Goal: Task Accomplishment & Management: Use online tool/utility

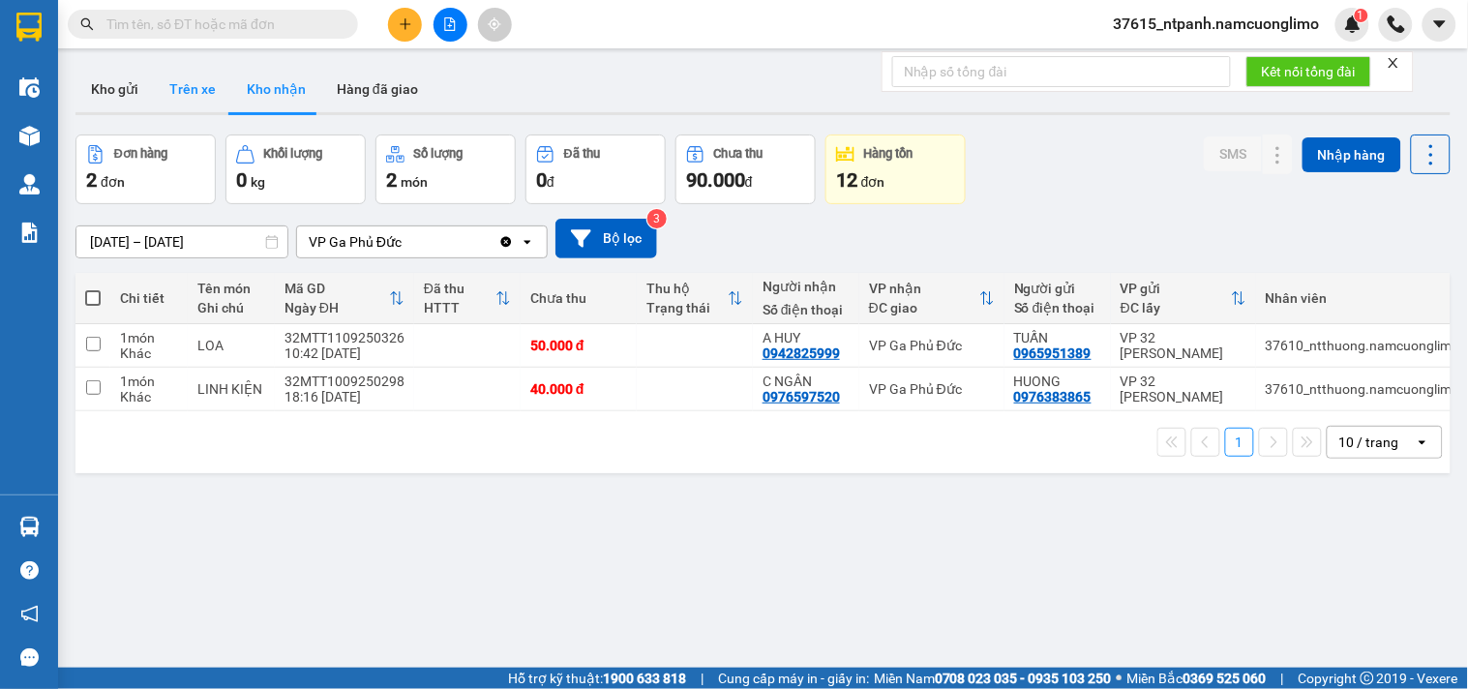
click at [108, 90] on button "Kho gửi" at bounding box center [114, 89] width 78 height 46
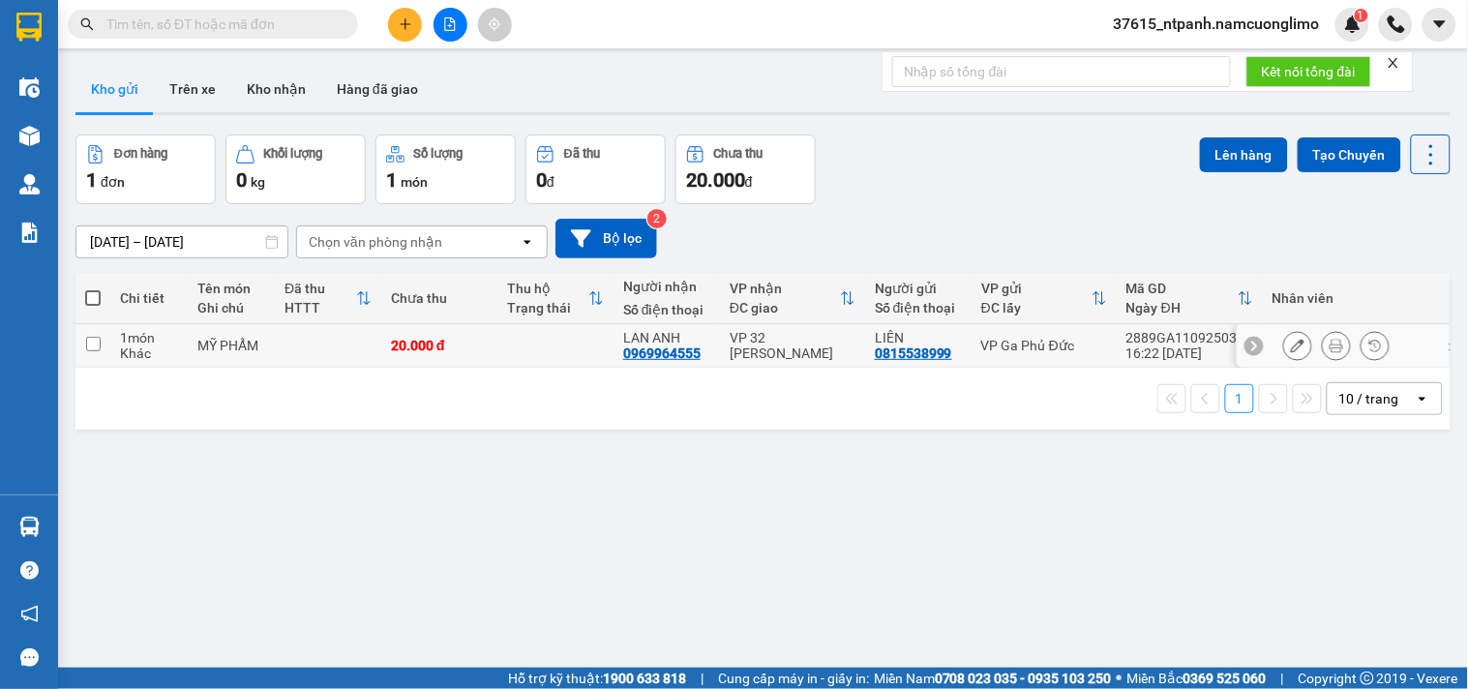
click at [95, 343] on input "checkbox" at bounding box center [93, 344] width 15 height 15
checkbox input "true"
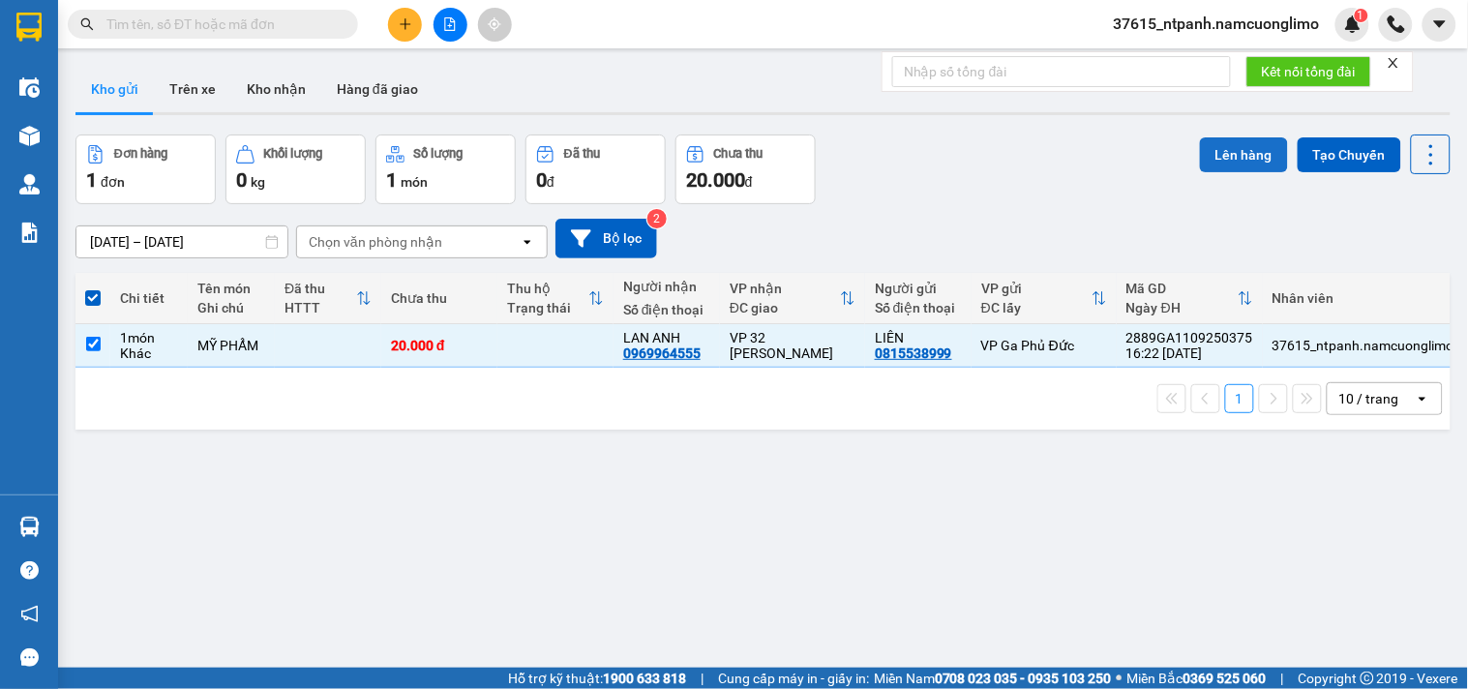
click at [1202, 156] on button "Lên hàng" at bounding box center [1244, 154] width 88 height 35
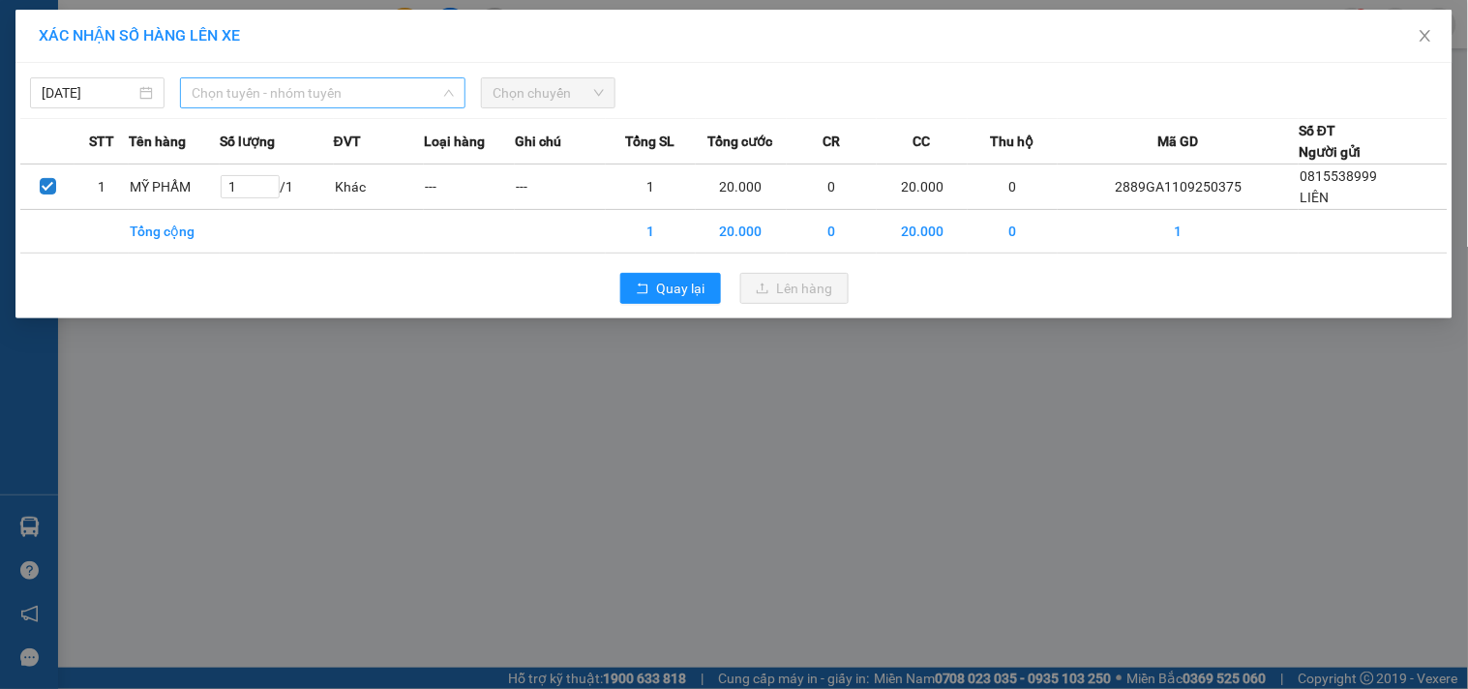
click at [325, 84] on span "Chọn tuyến - nhóm tuyến" at bounding box center [323, 92] width 262 height 29
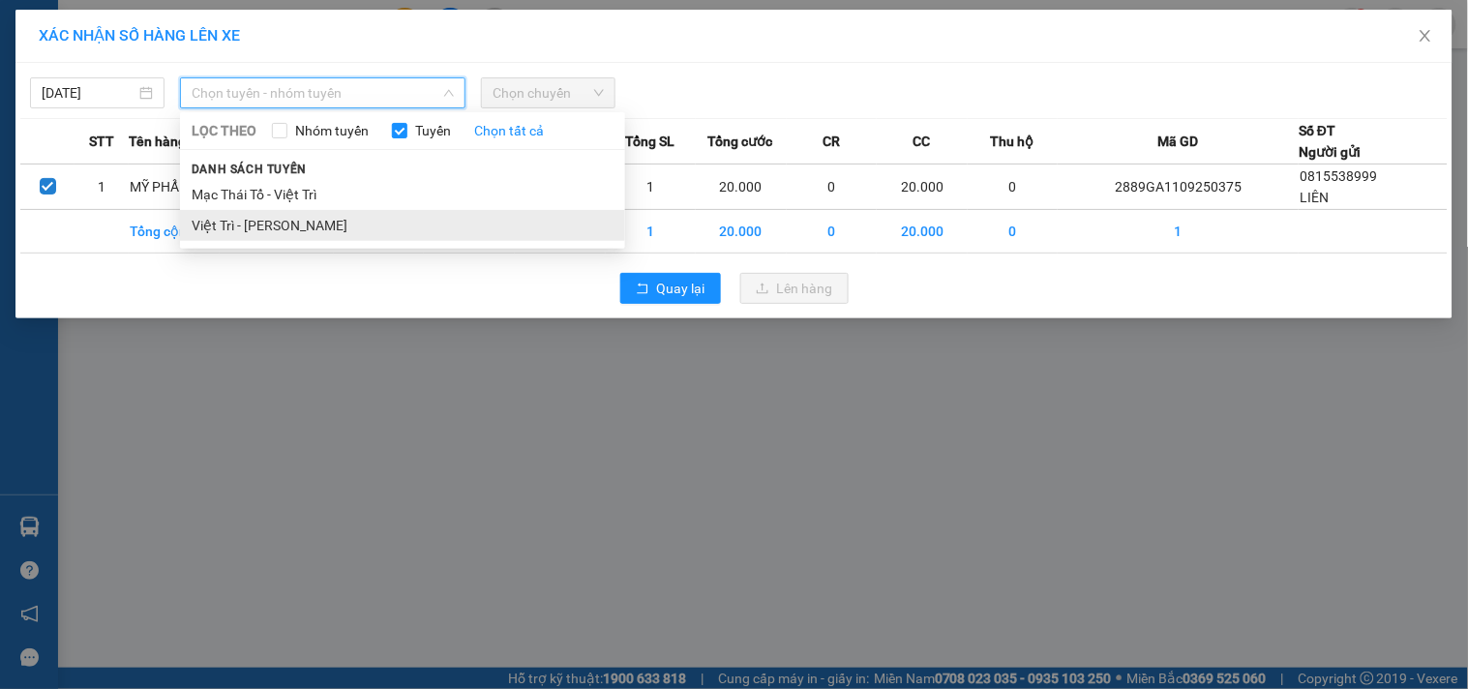
drag, startPoint x: 278, startPoint y: 227, endPoint x: 366, endPoint y: 226, distance: 88.0
click at [277, 226] on li "Việt Trì - [PERSON_NAME]" at bounding box center [402, 225] width 445 height 31
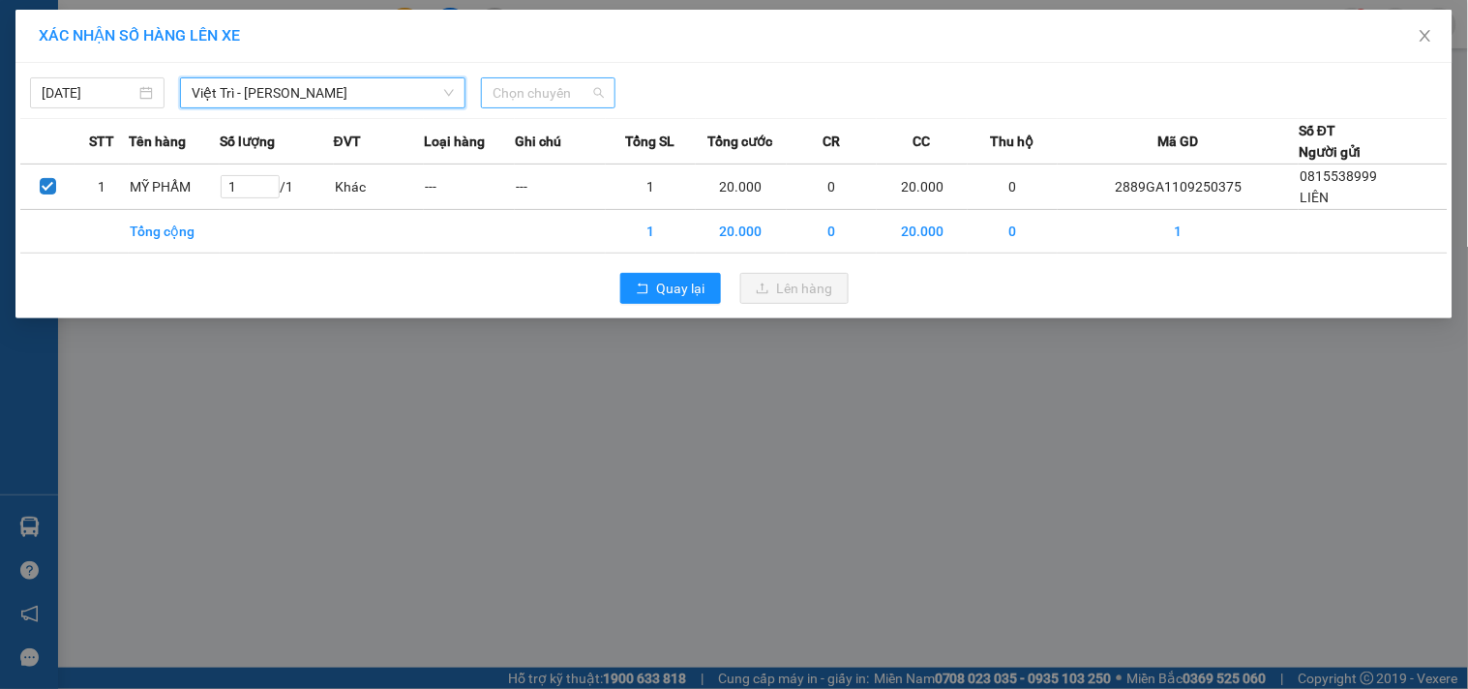
click at [524, 85] on span "Chọn chuyến" at bounding box center [547, 92] width 111 height 29
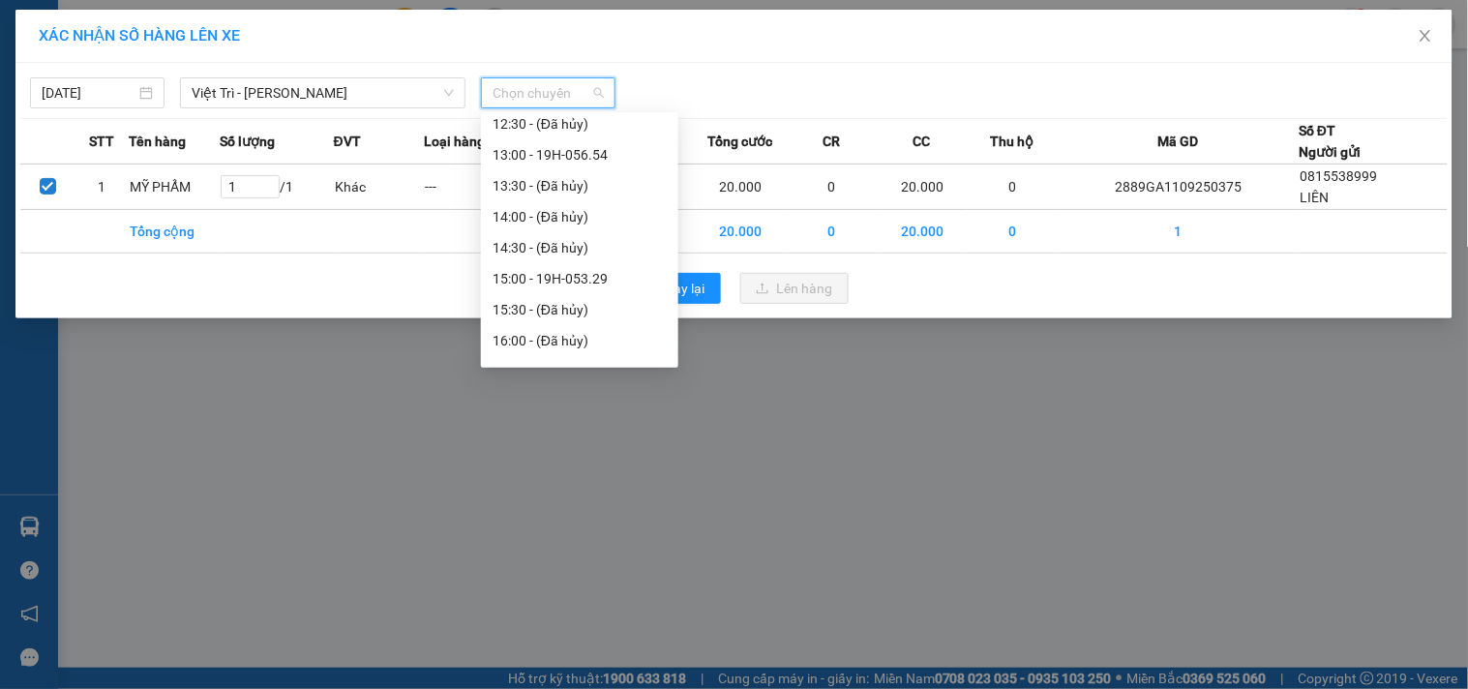
scroll to position [742, 0]
click at [588, 287] on div "18:02 (TC) - 19H-052.53" at bounding box center [579, 287] width 174 height 21
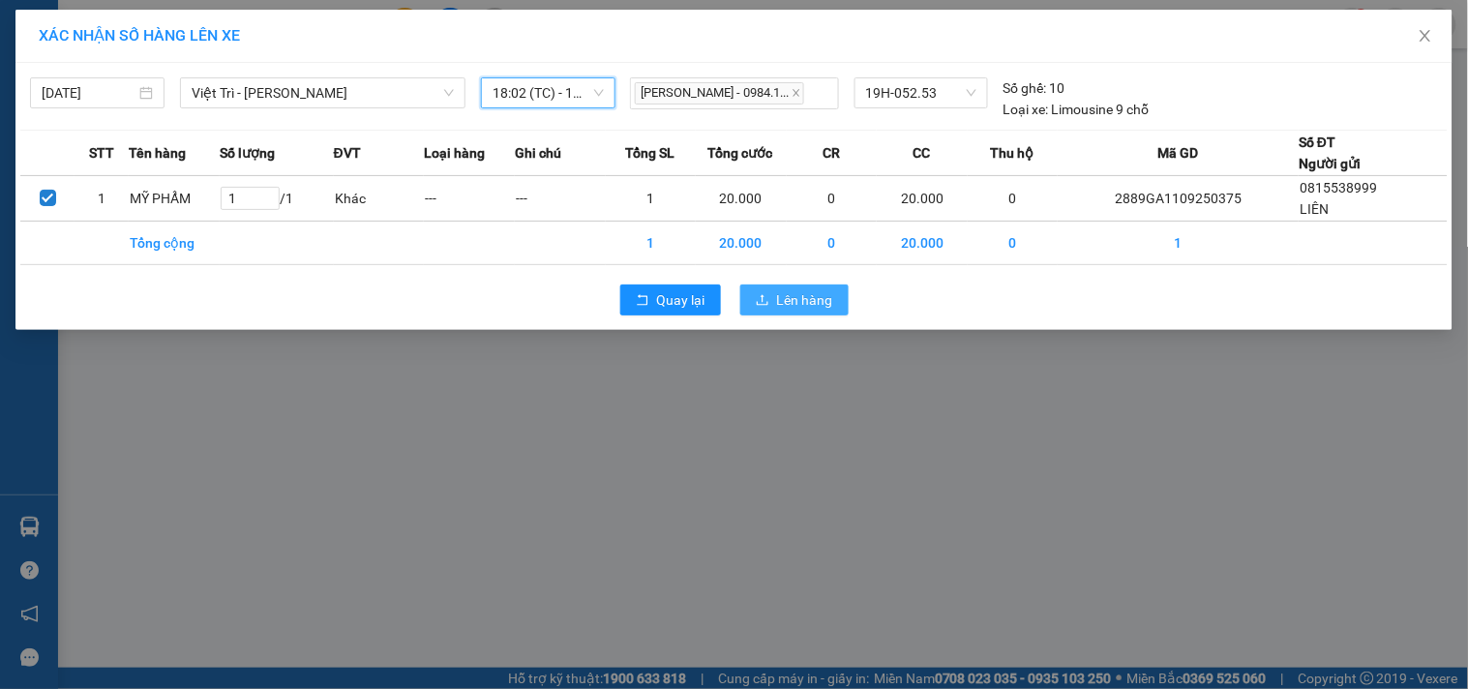
click at [832, 305] on span "Lên hàng" at bounding box center [805, 299] width 56 height 21
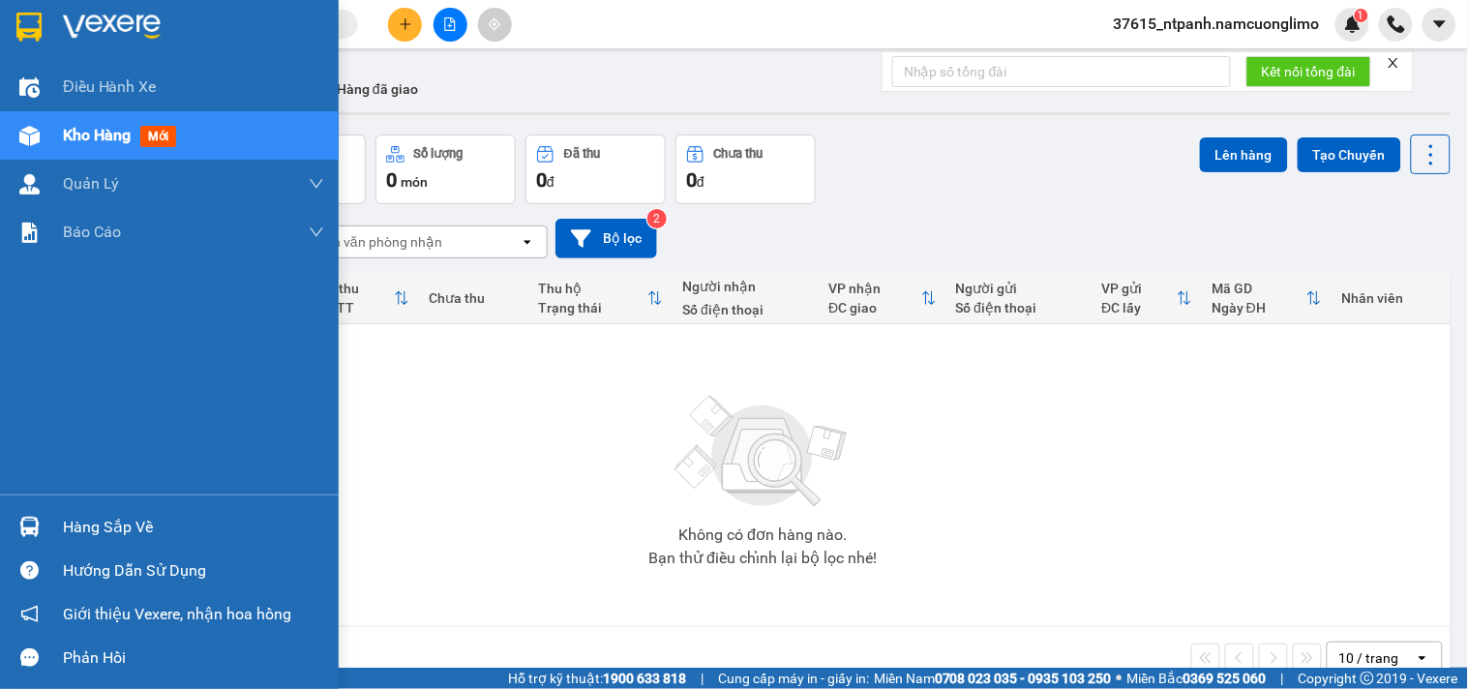
click at [133, 538] on div "Hàng sắp về" at bounding box center [193, 527] width 261 height 29
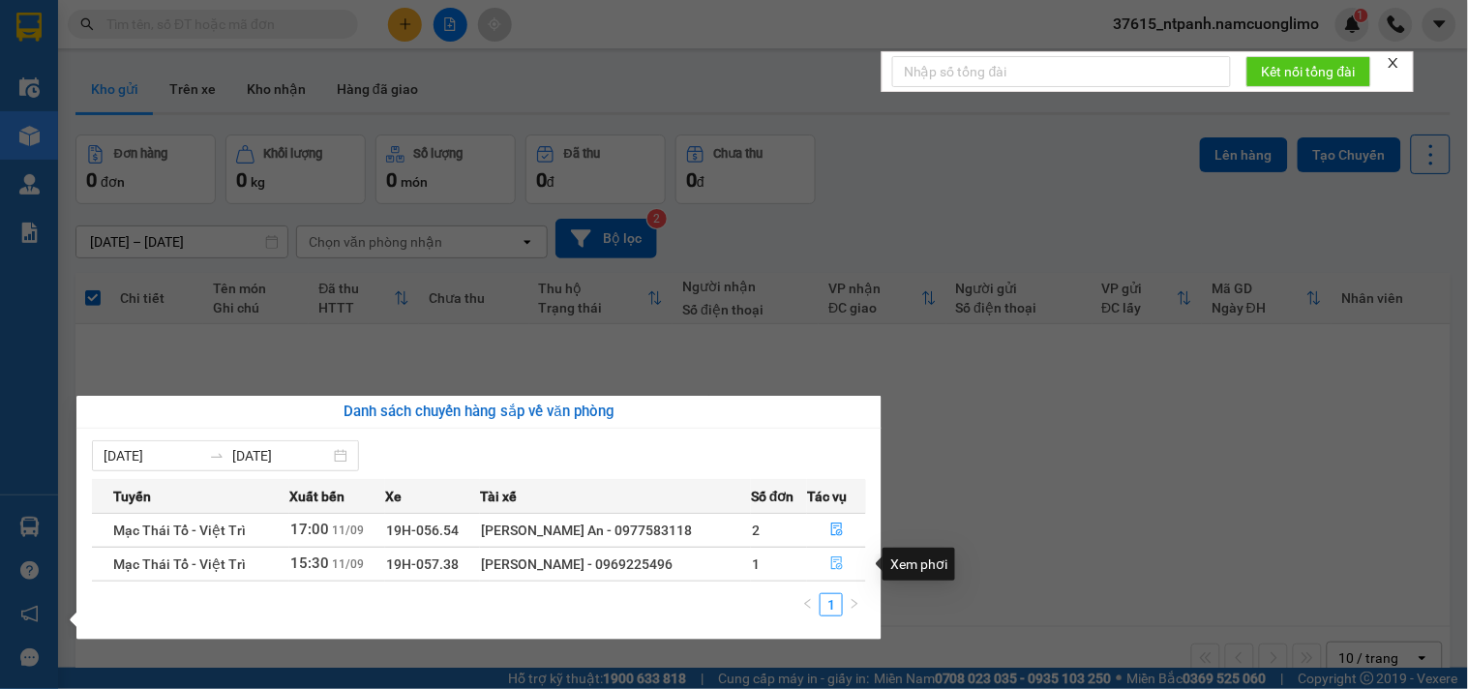
click at [839, 562] on icon "file-done" at bounding box center [837, 563] width 12 height 14
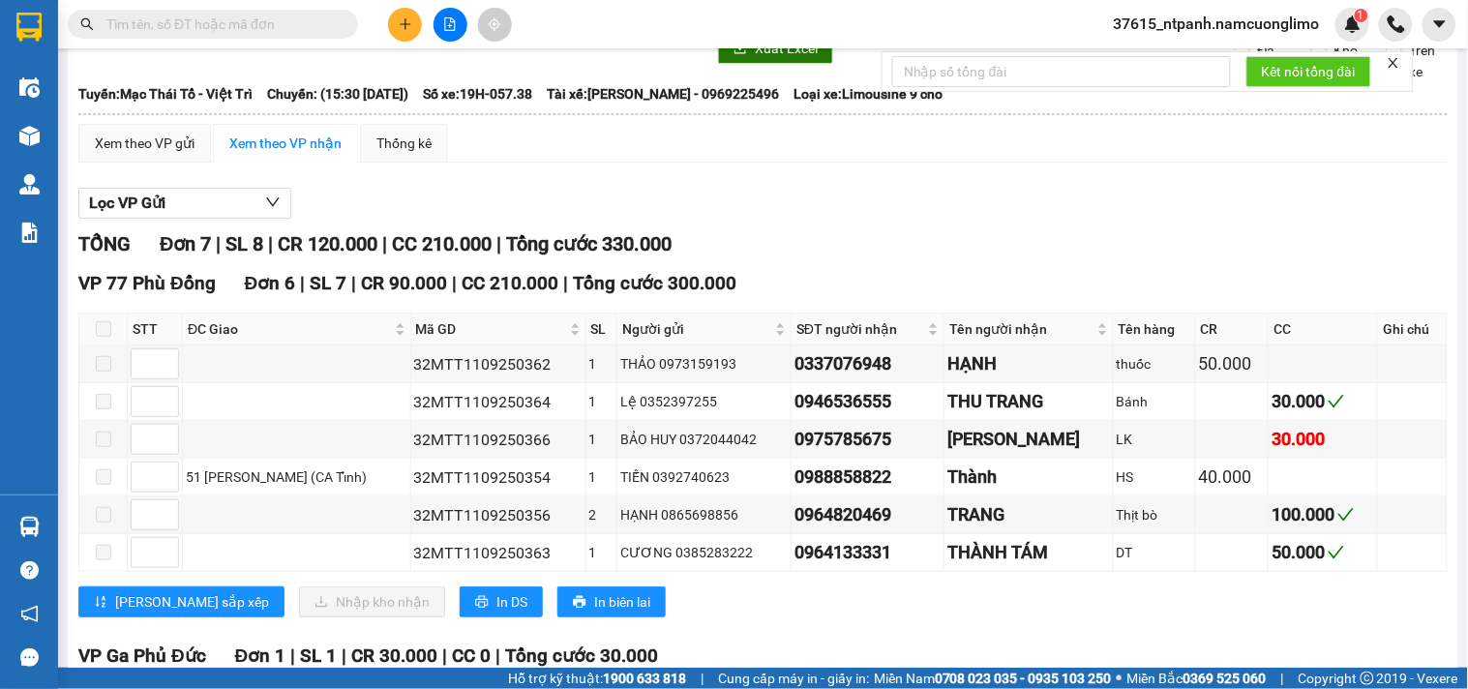
scroll to position [283, 0]
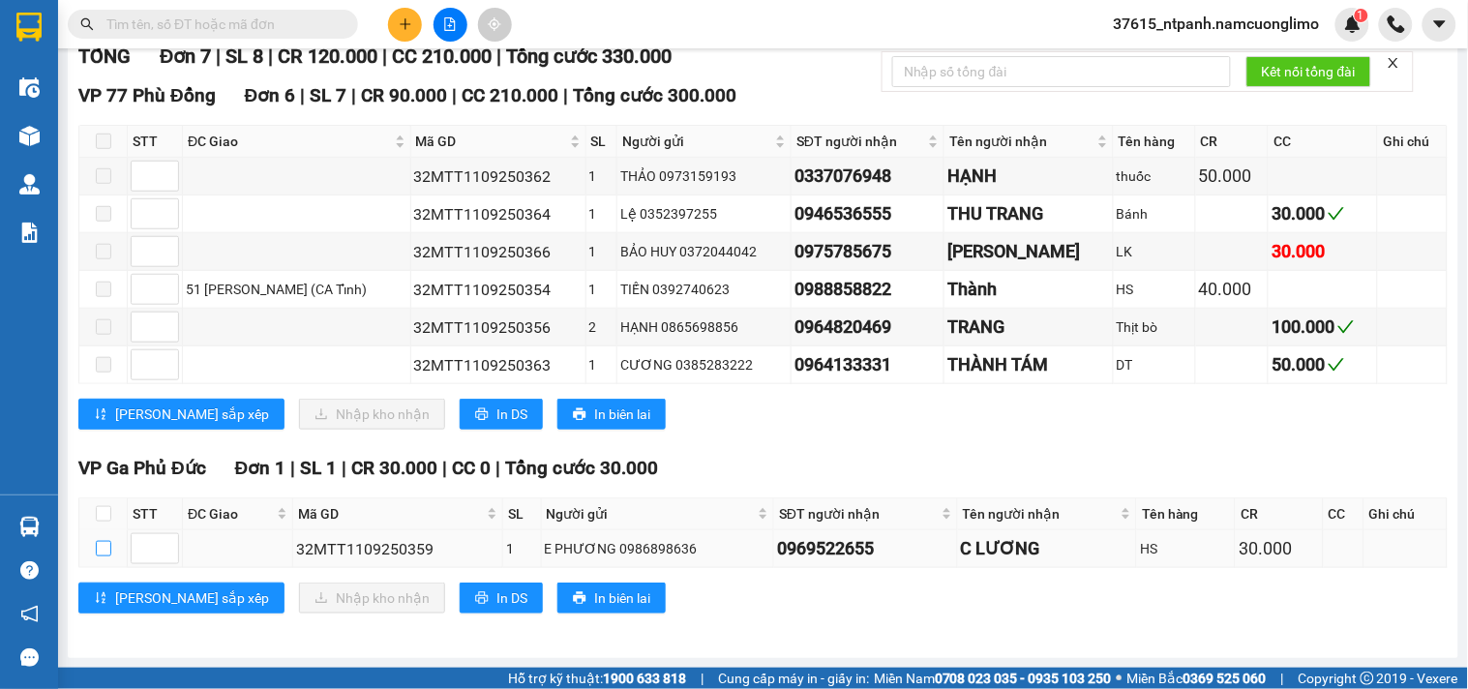
click at [103, 547] on input "checkbox" at bounding box center [103, 548] width 15 height 15
checkbox input "true"
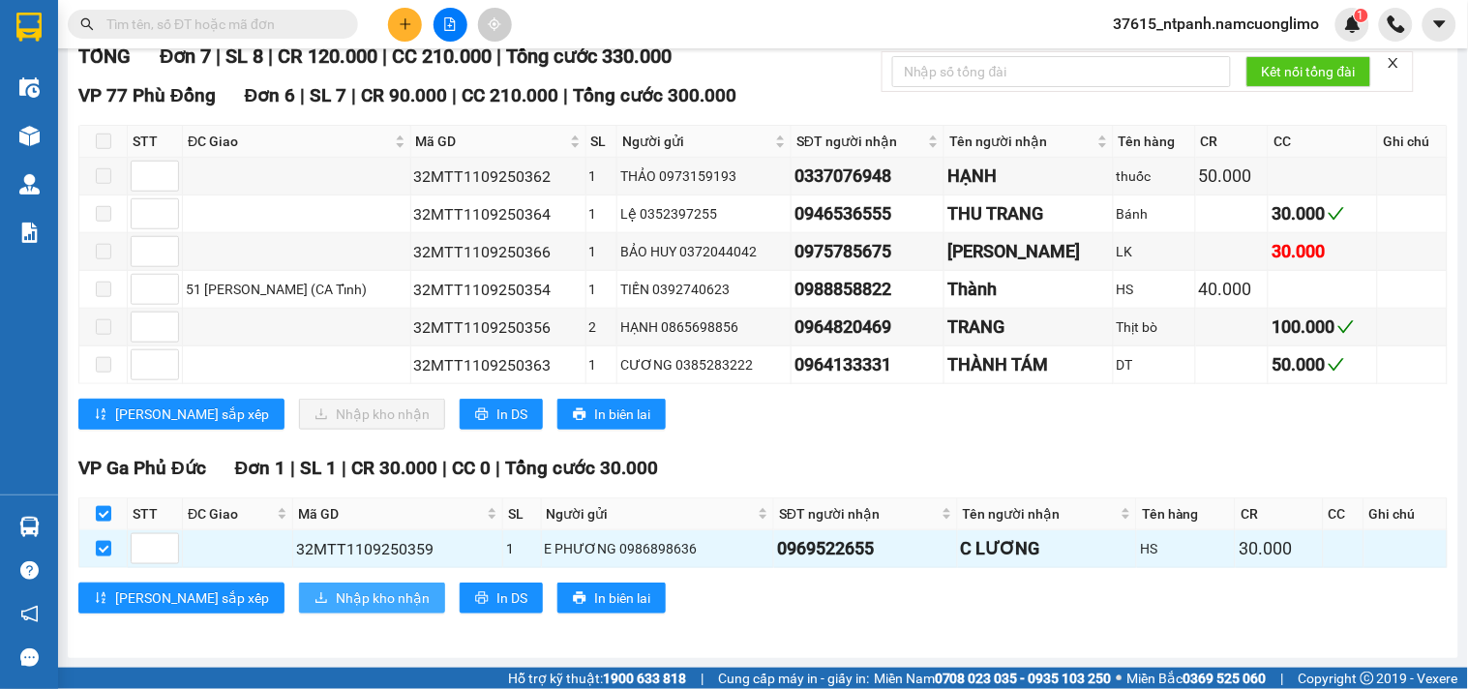
click at [336, 597] on span "Nhập kho nhận" at bounding box center [383, 597] width 94 height 21
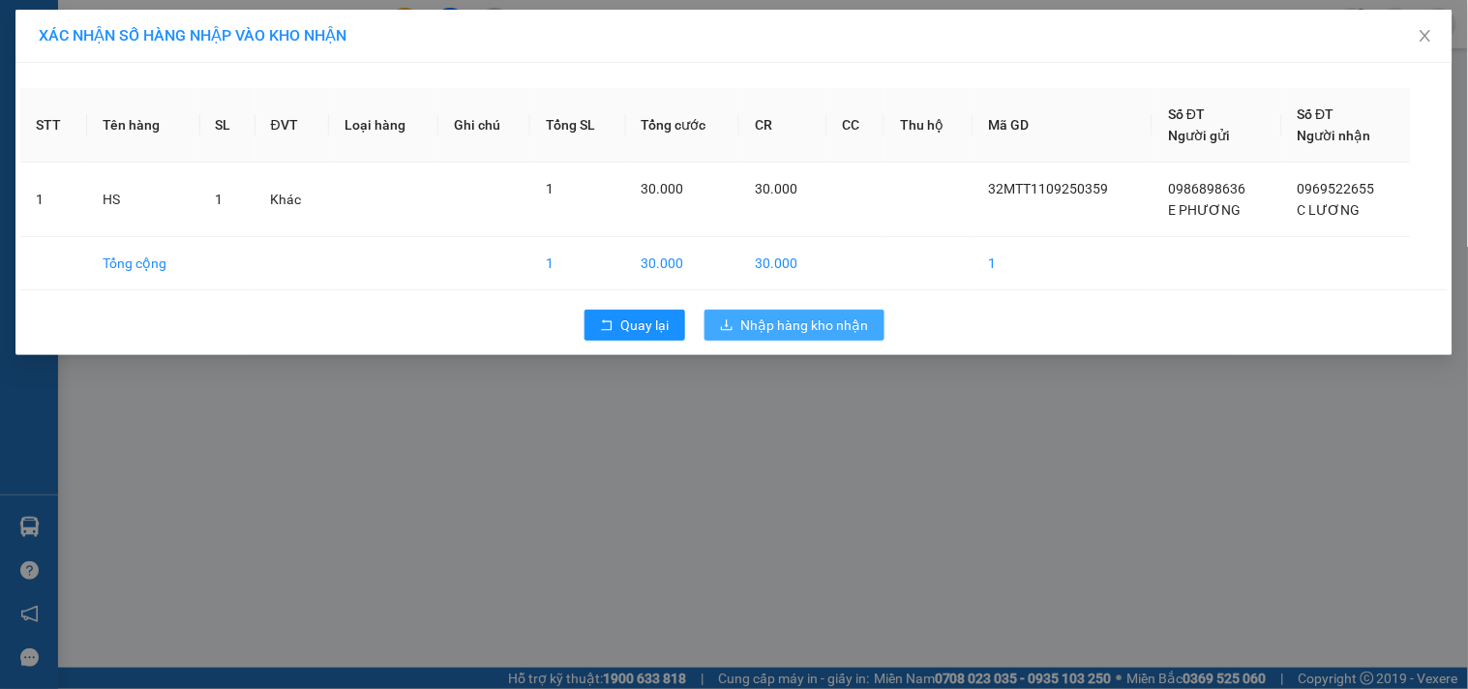
click at [852, 324] on span "Nhập hàng kho nhận" at bounding box center [805, 324] width 128 height 21
